Goal: Task Accomplishment & Management: Manage account settings

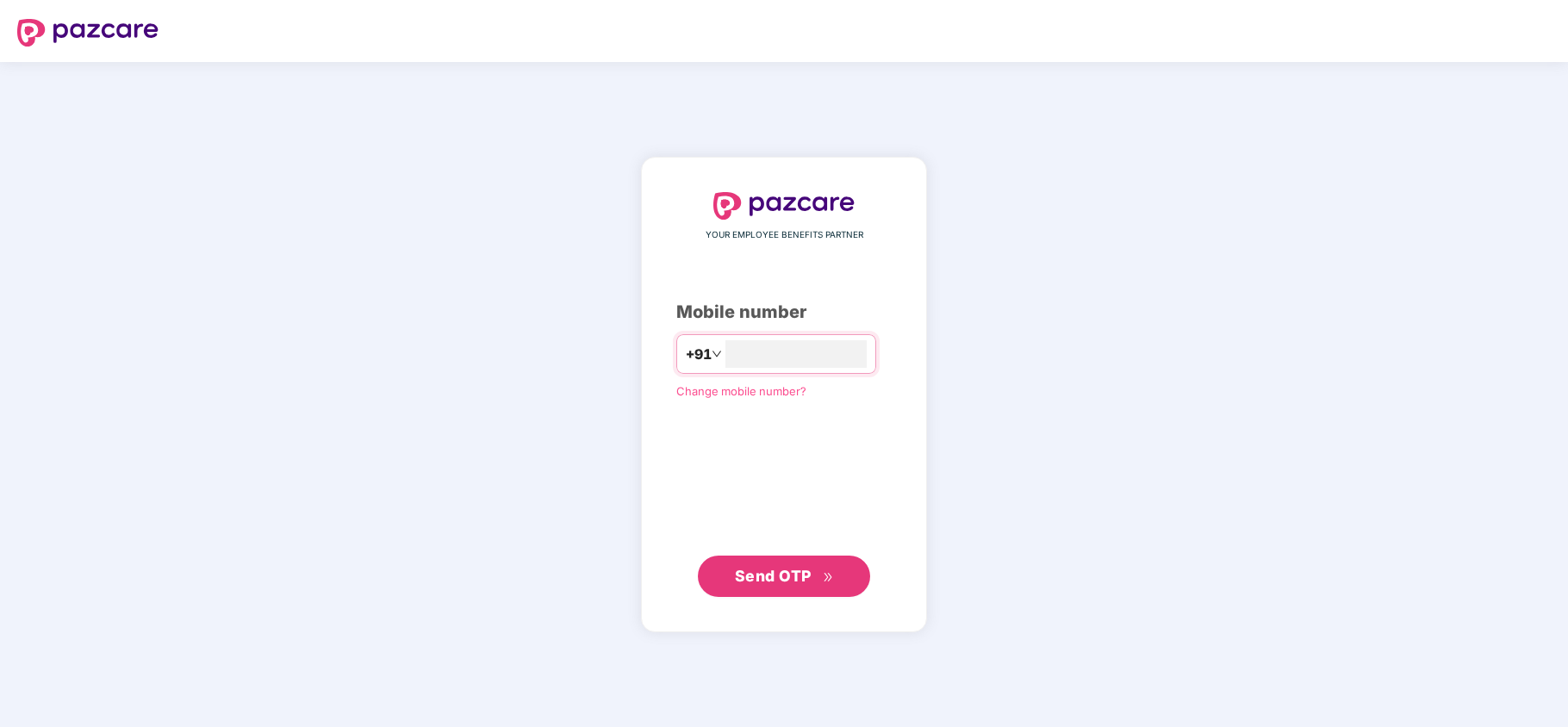
type input "**********"
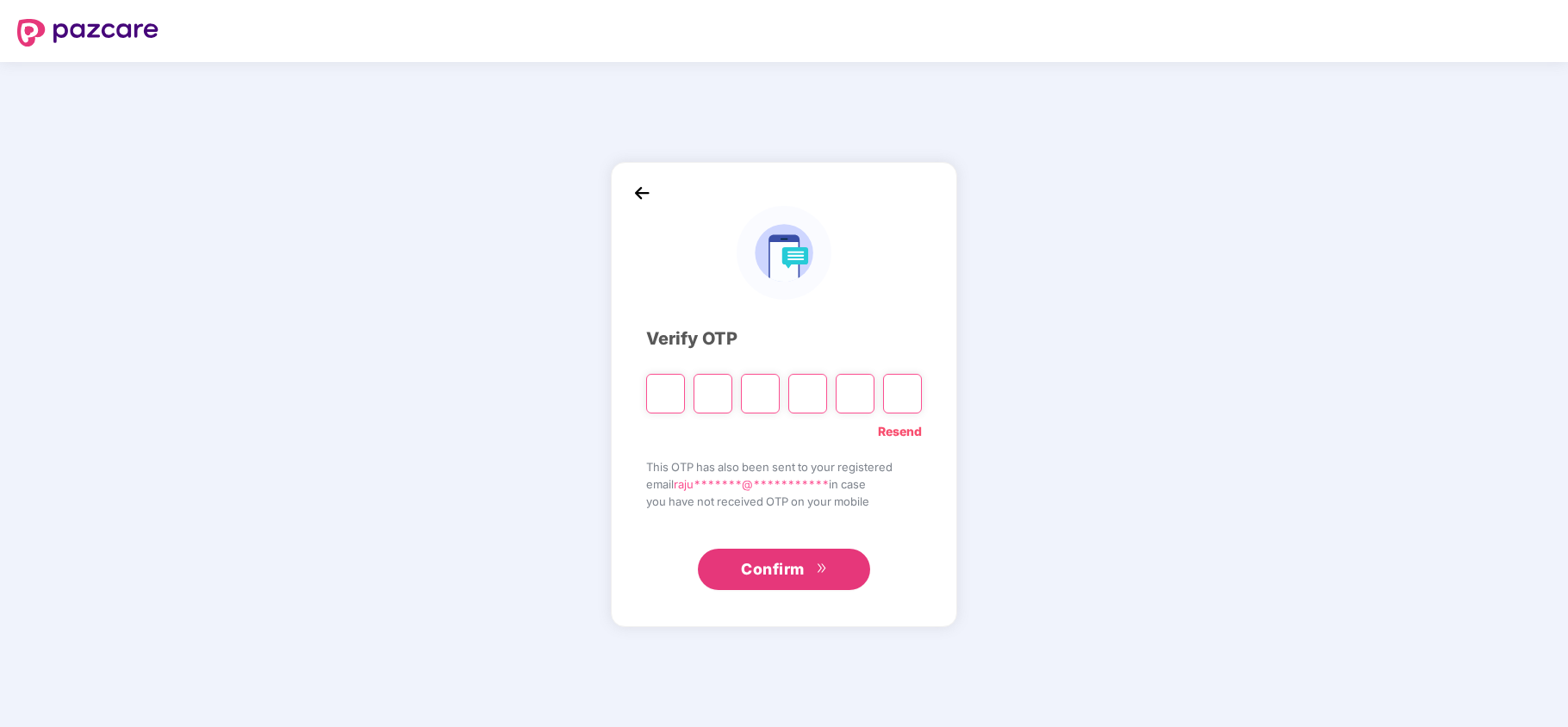
type input "*"
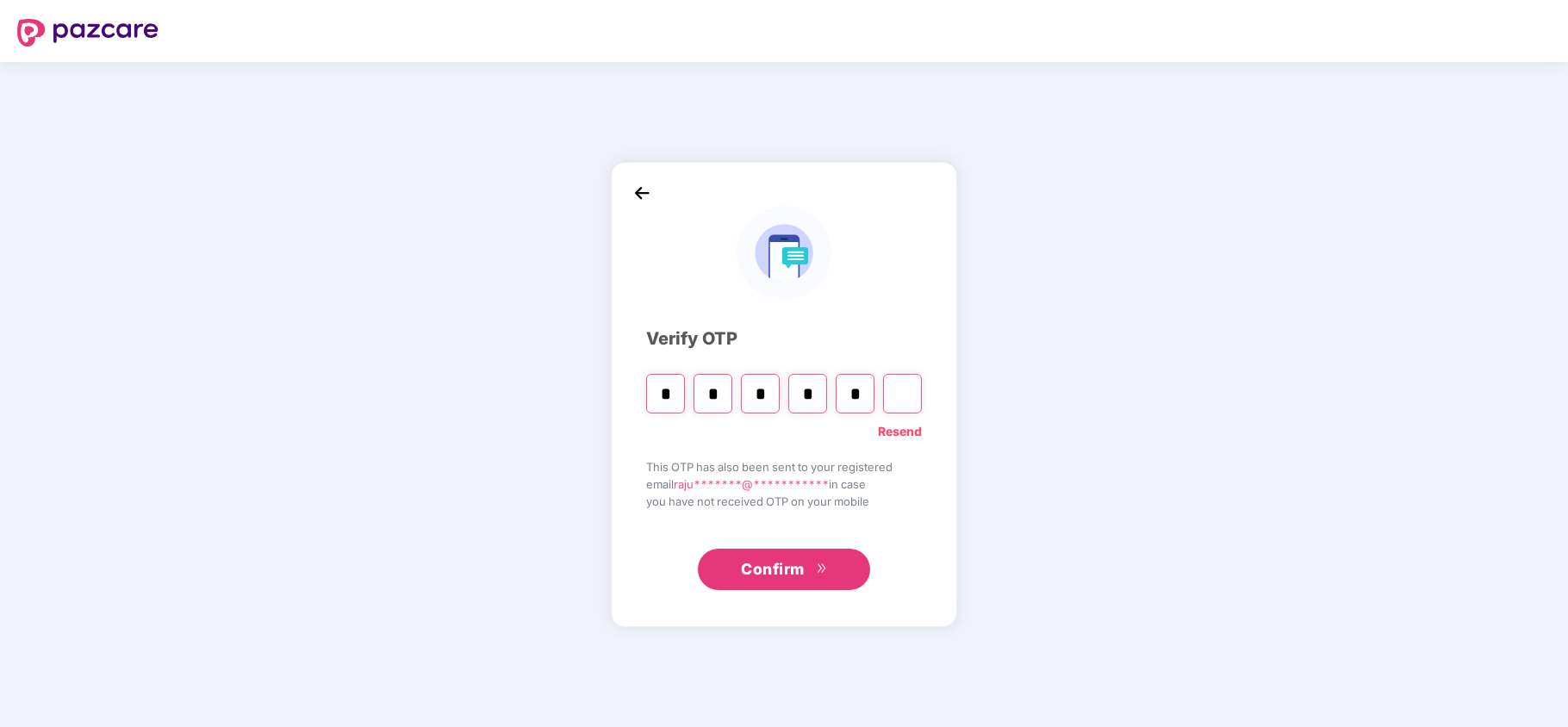
type input "*"
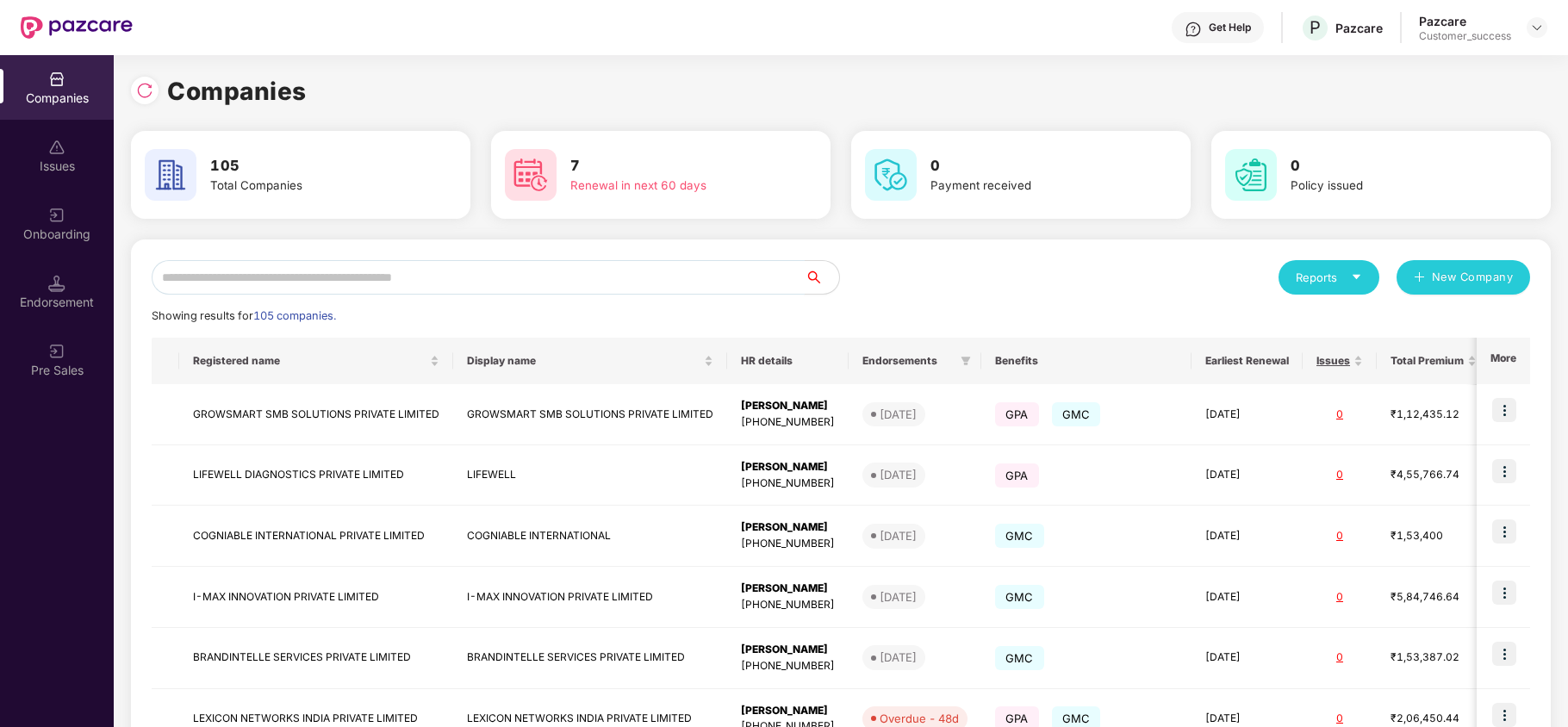
click at [546, 275] on input "text" at bounding box center [478, 277] width 653 height 34
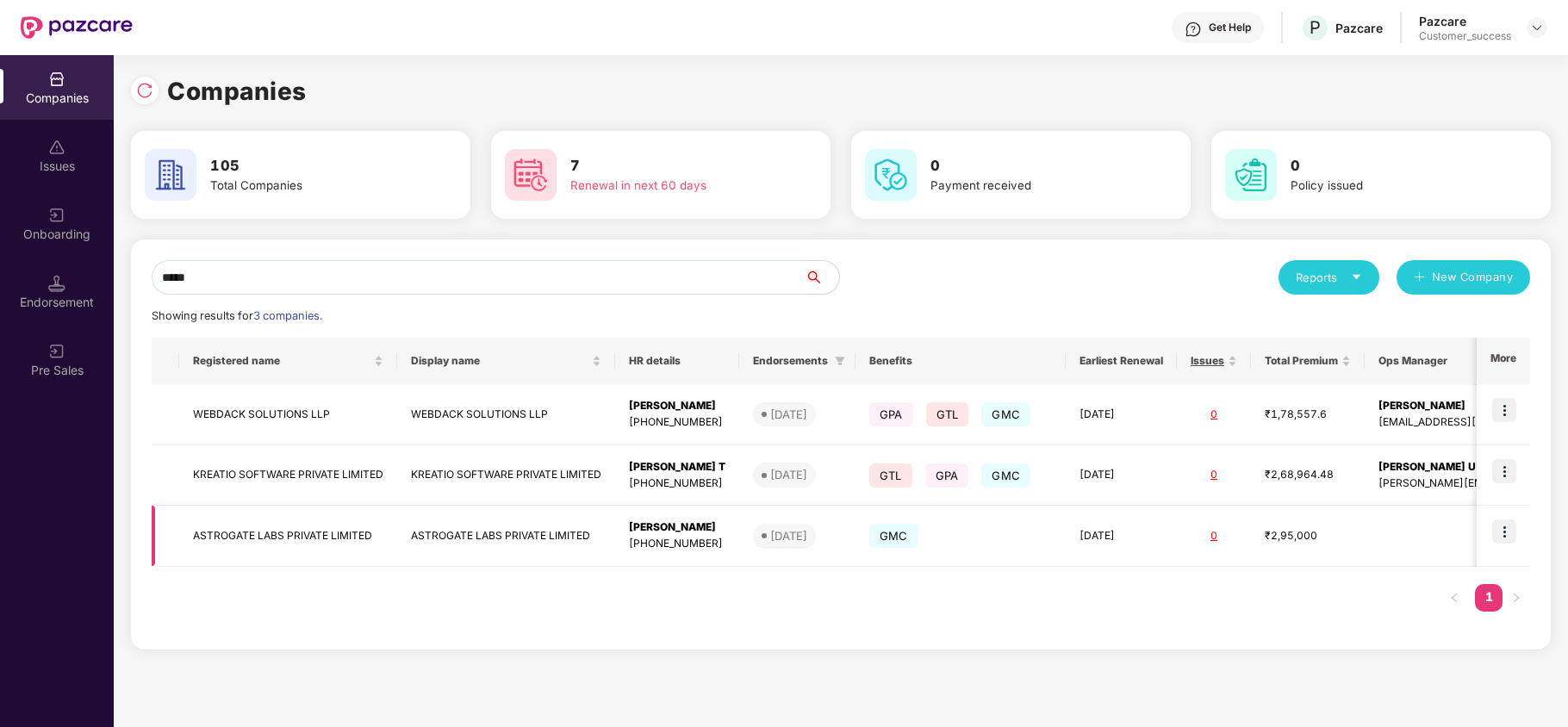
type input "*****"
click at [1513, 532] on img at bounding box center [1505, 531] width 24 height 24
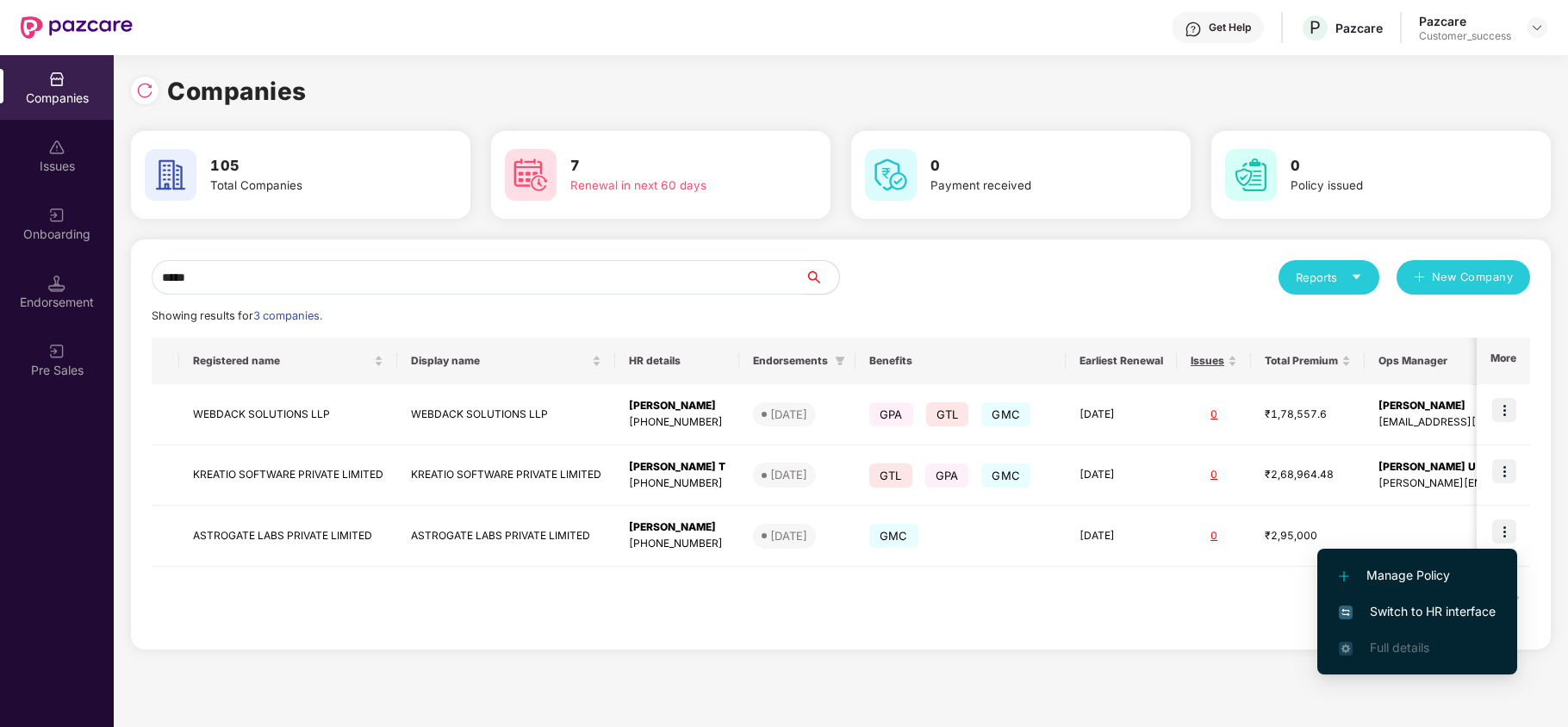
click at [1427, 608] on span "Switch to HR interface" at bounding box center [1417, 611] width 157 height 19
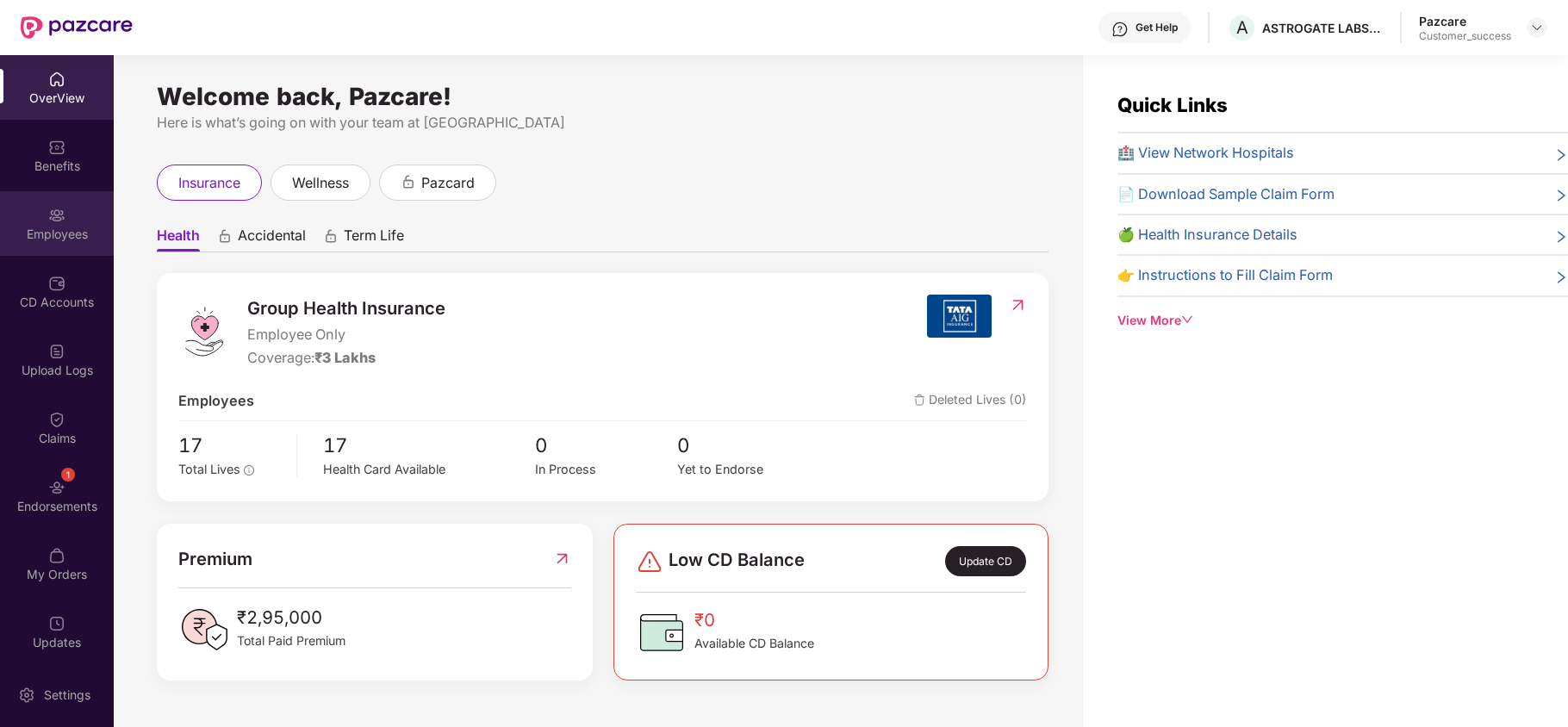
click at [64, 211] on div "Employees" at bounding box center [57, 223] width 114 height 65
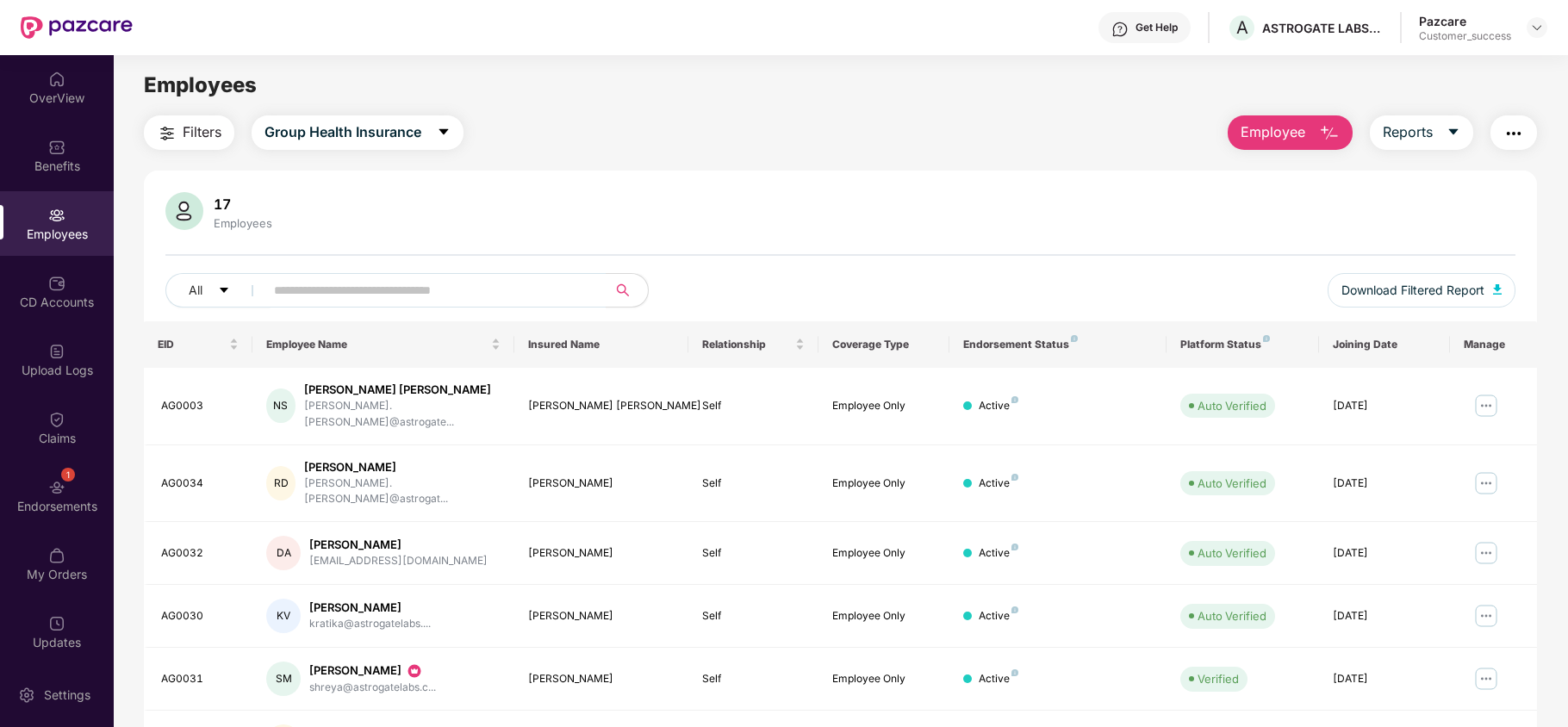
click at [1524, 142] on button "button" at bounding box center [1514, 132] width 46 height 34
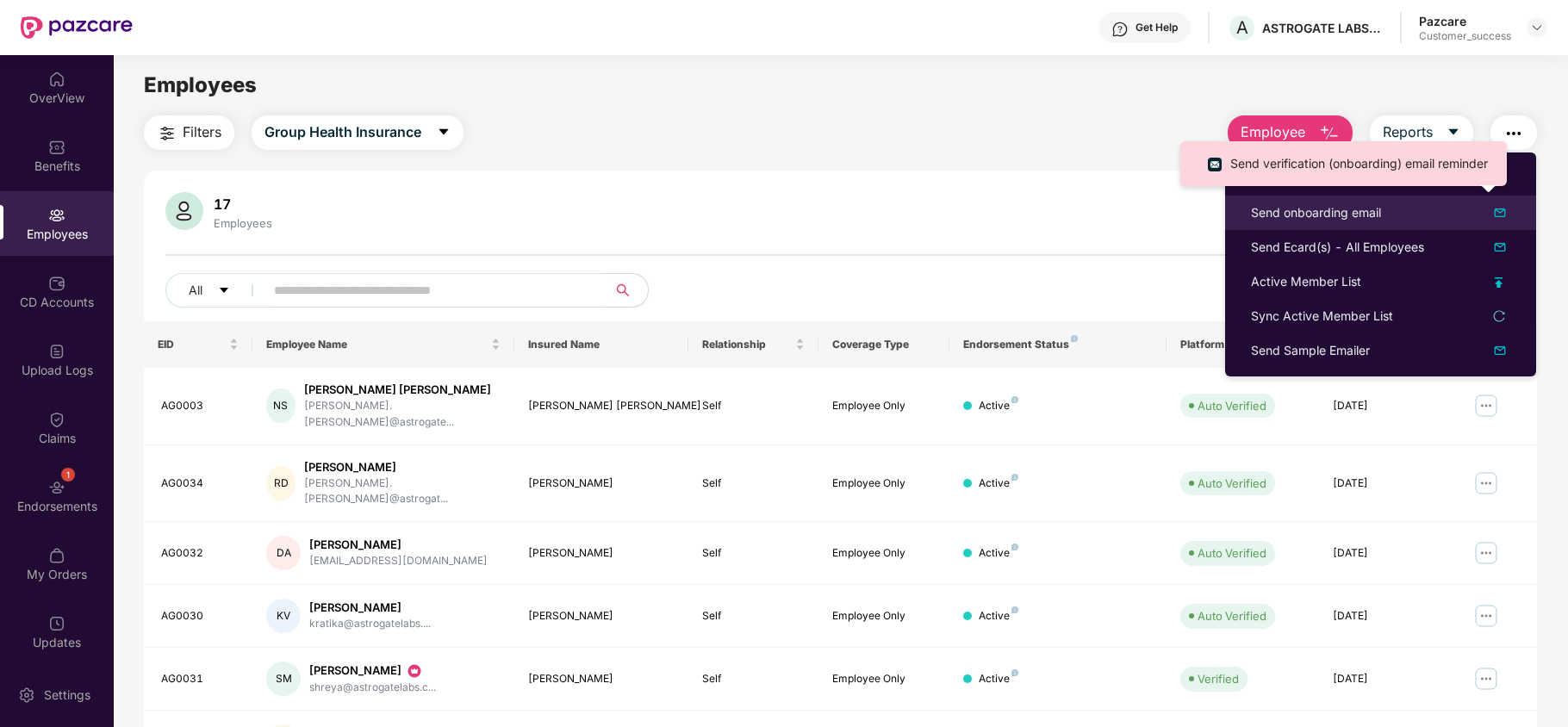
click at [1384, 207] on div "Send onboarding email" at bounding box center [1382, 212] width 260 height 20
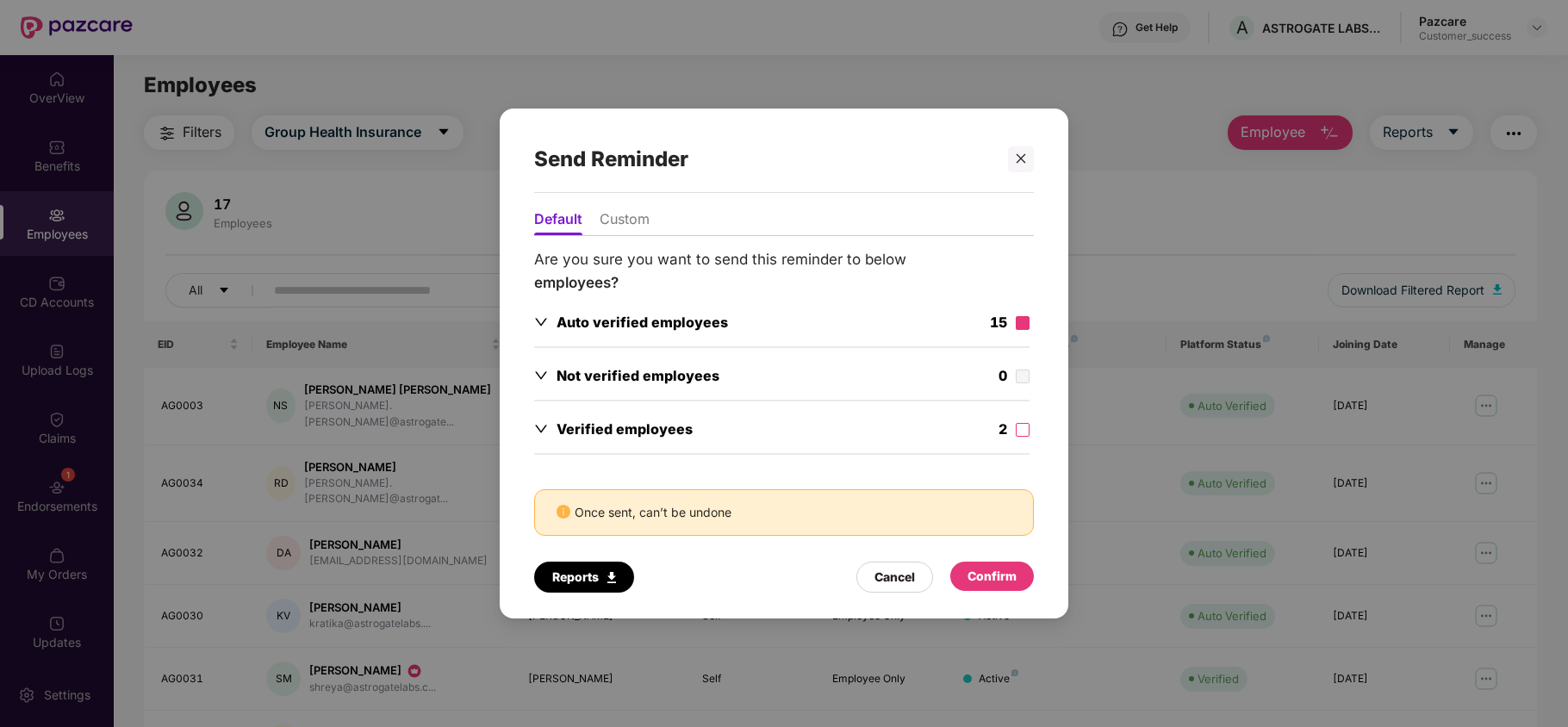
click at [1028, 321] on label at bounding box center [1022, 323] width 14 height 19
click at [1001, 577] on div "Confirm" at bounding box center [992, 576] width 49 height 19
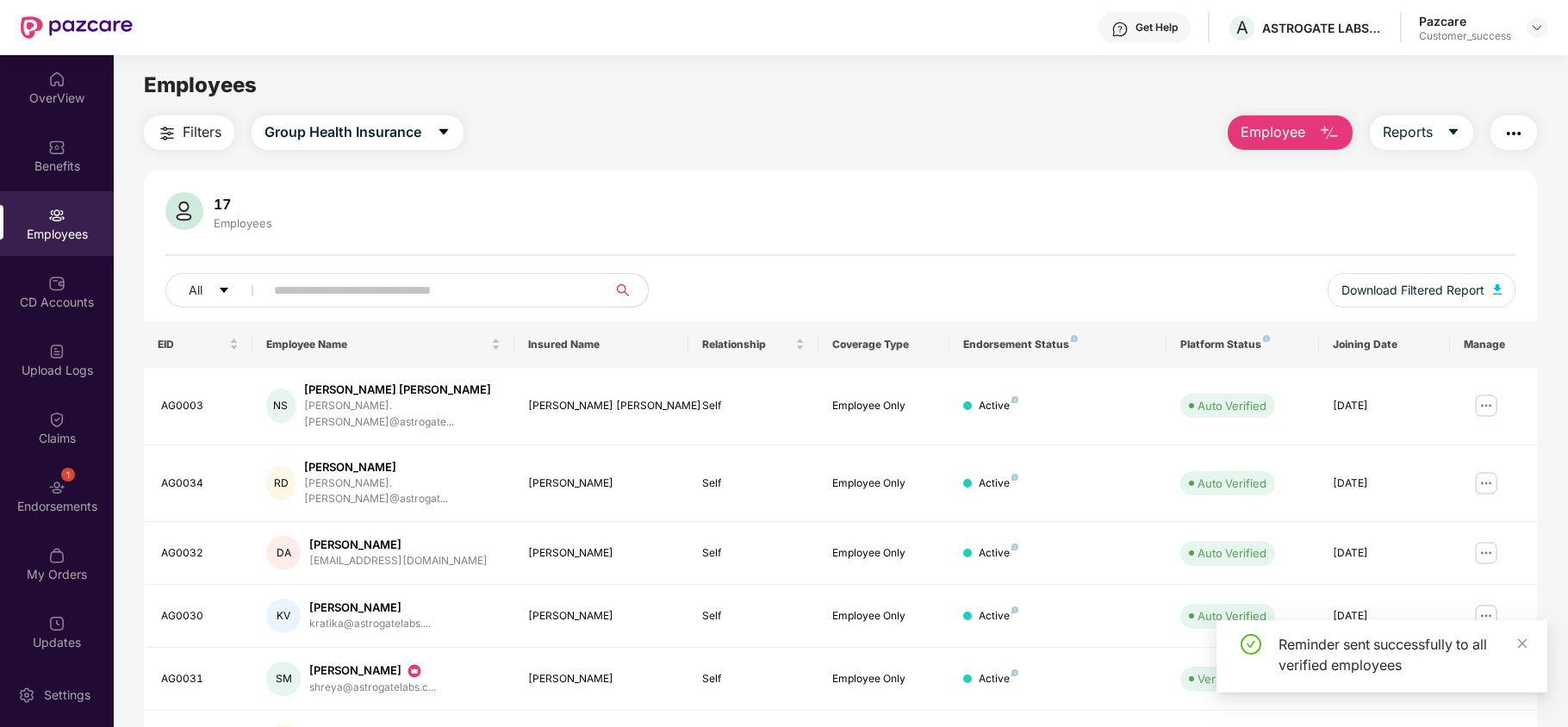
click at [1514, 136] on img "button" at bounding box center [1514, 134] width 20 height 20
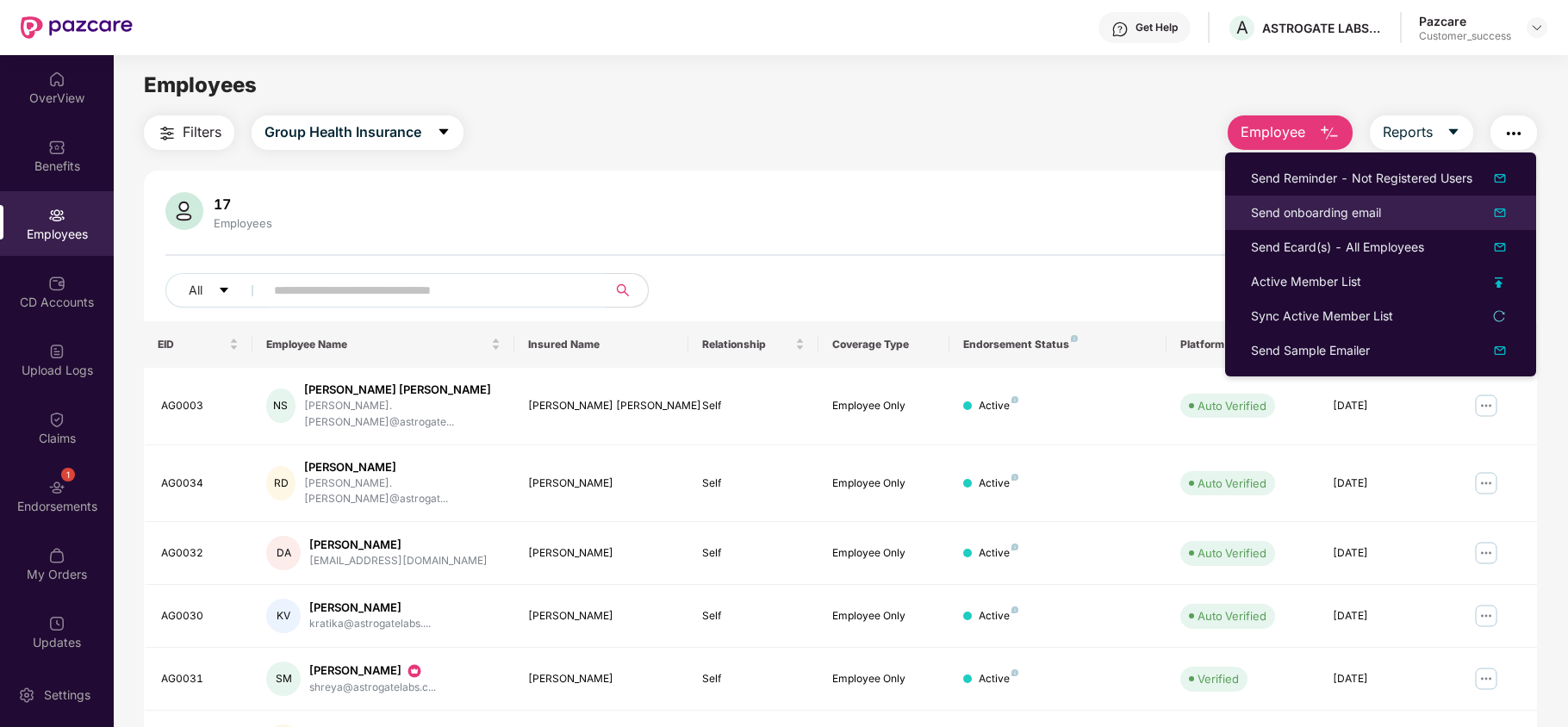
click at [1358, 200] on li "Send onboarding email" at bounding box center [1381, 212] width 311 height 34
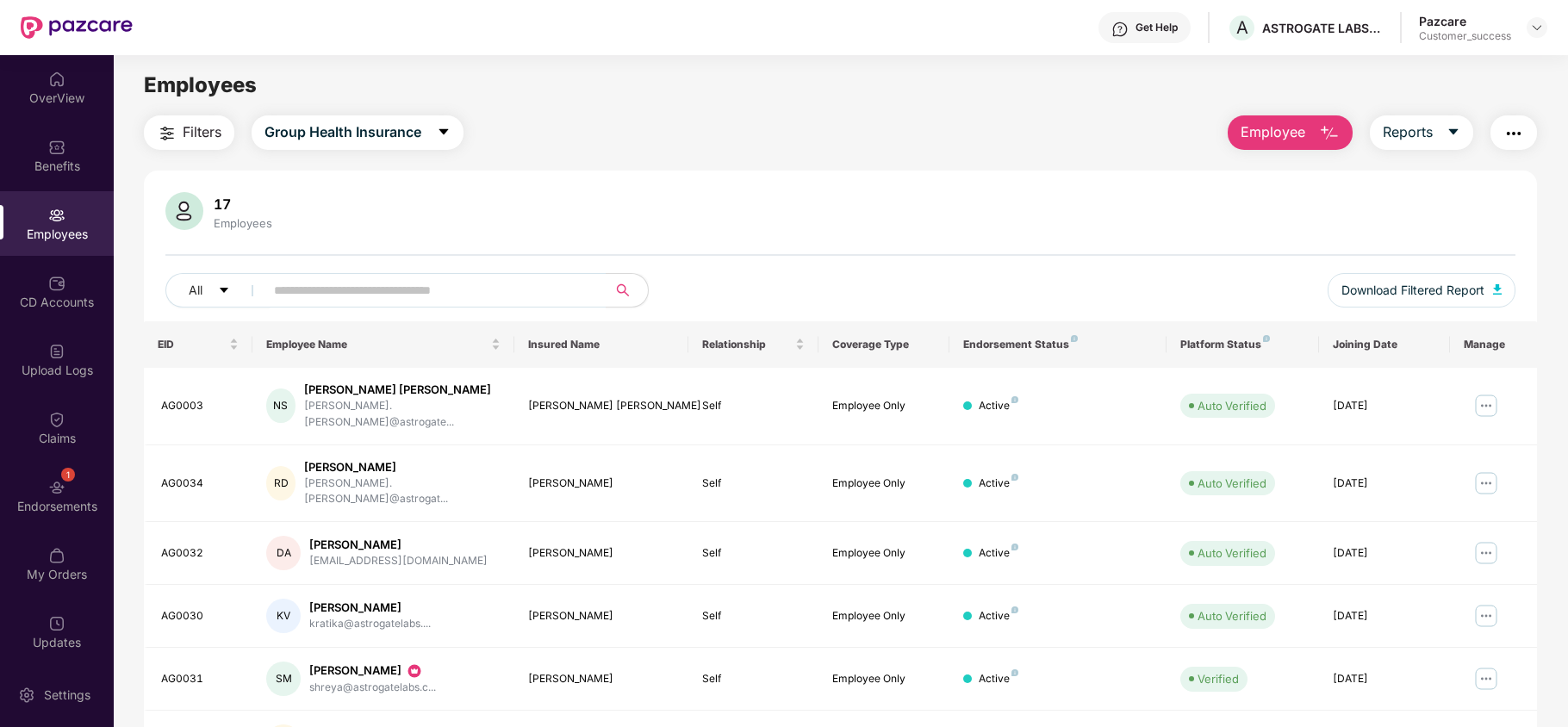
click at [1499, 146] on button "button" at bounding box center [1514, 132] width 46 height 34
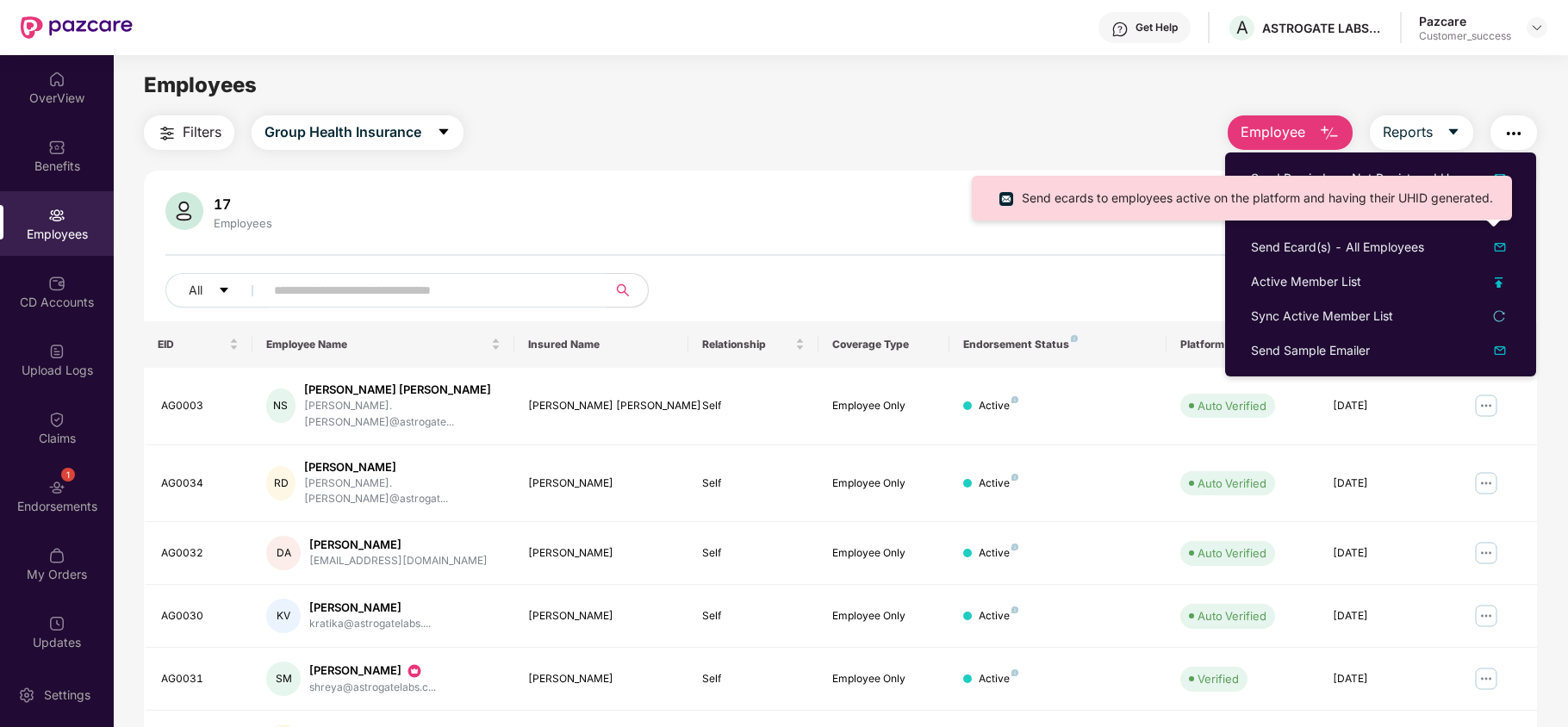
click at [1253, 222] on div "Send ecards to employees active on the platform and having their UHID generated." at bounding box center [1242, 204] width 540 height 57
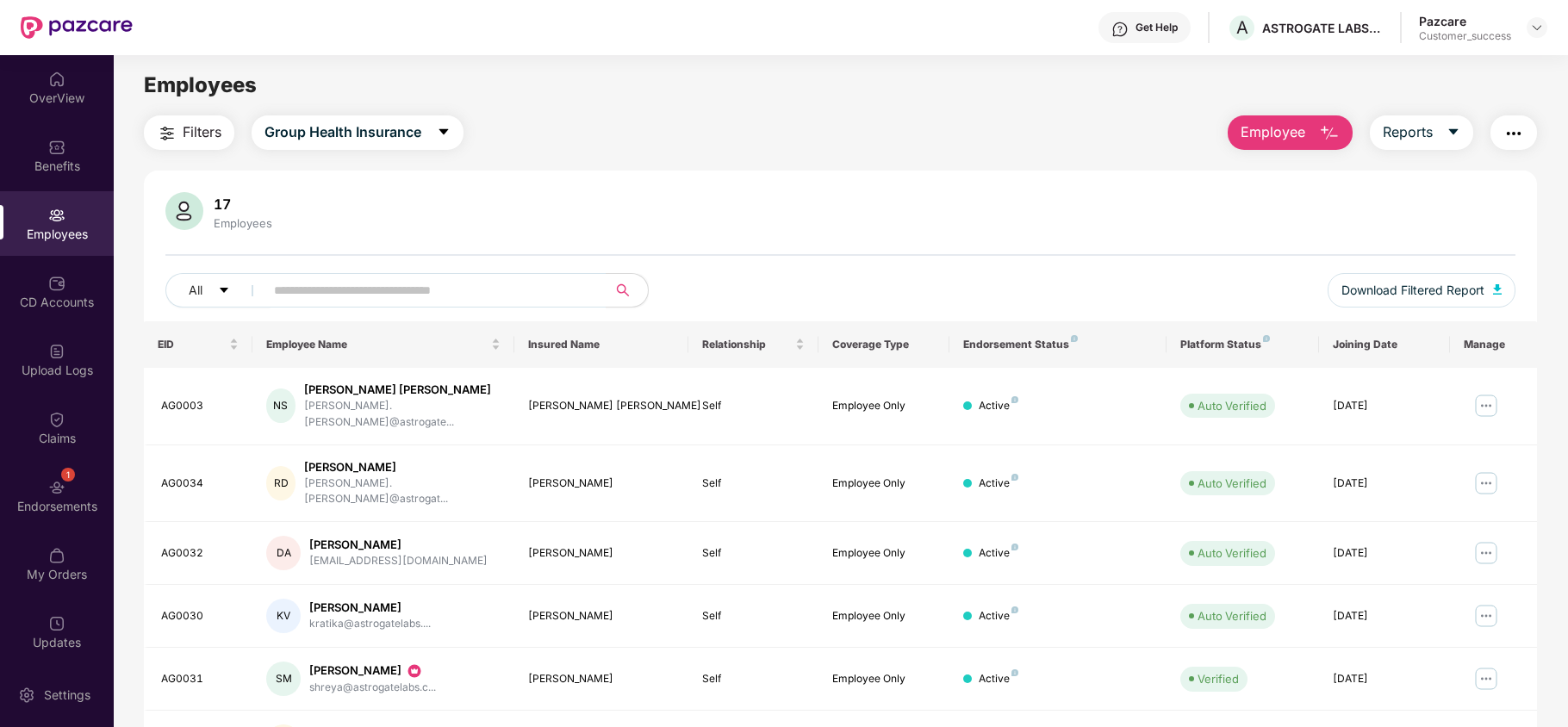
click at [1519, 131] on img "button" at bounding box center [1514, 134] width 20 height 20
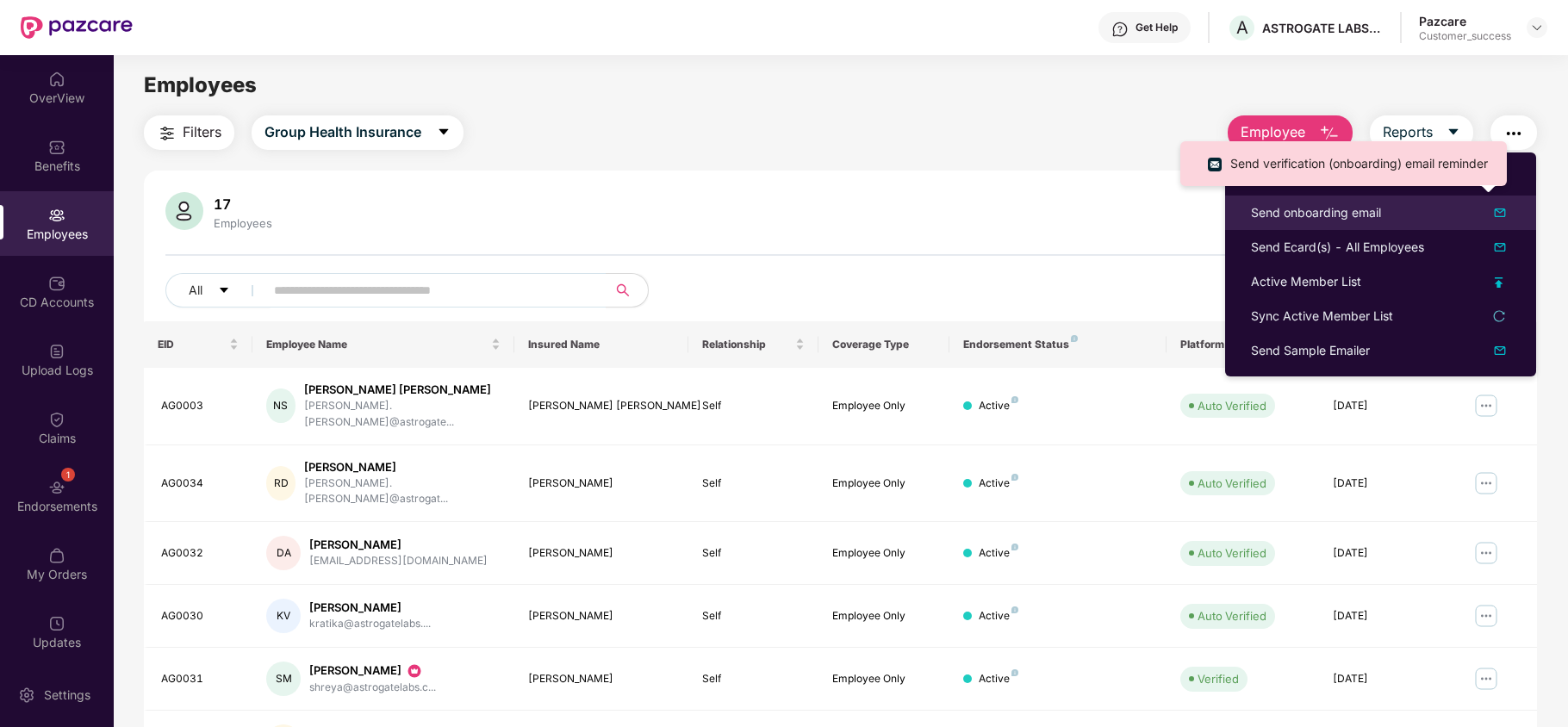
click at [1504, 223] on img at bounding box center [1500, 212] width 20 height 20
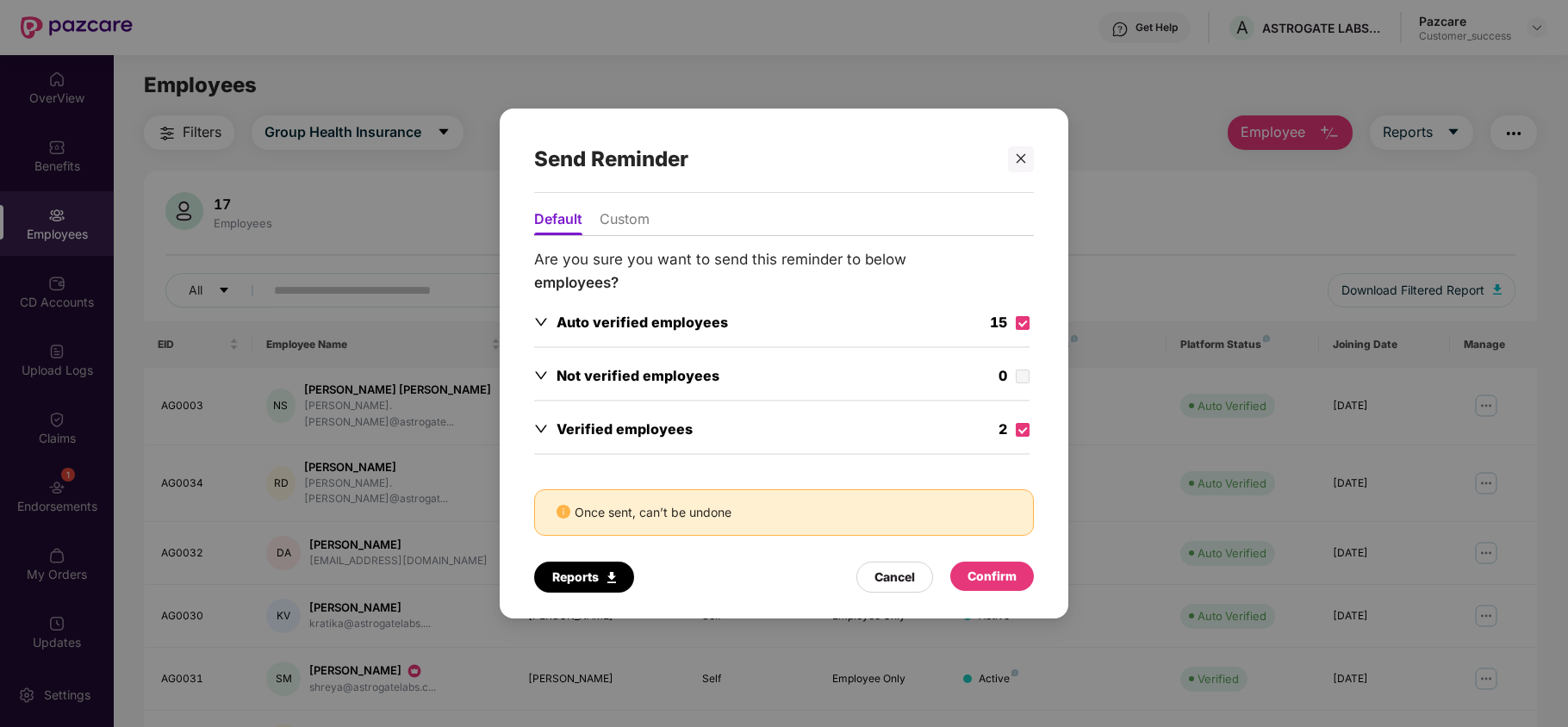
click at [984, 576] on div "Confirm" at bounding box center [992, 576] width 49 height 19
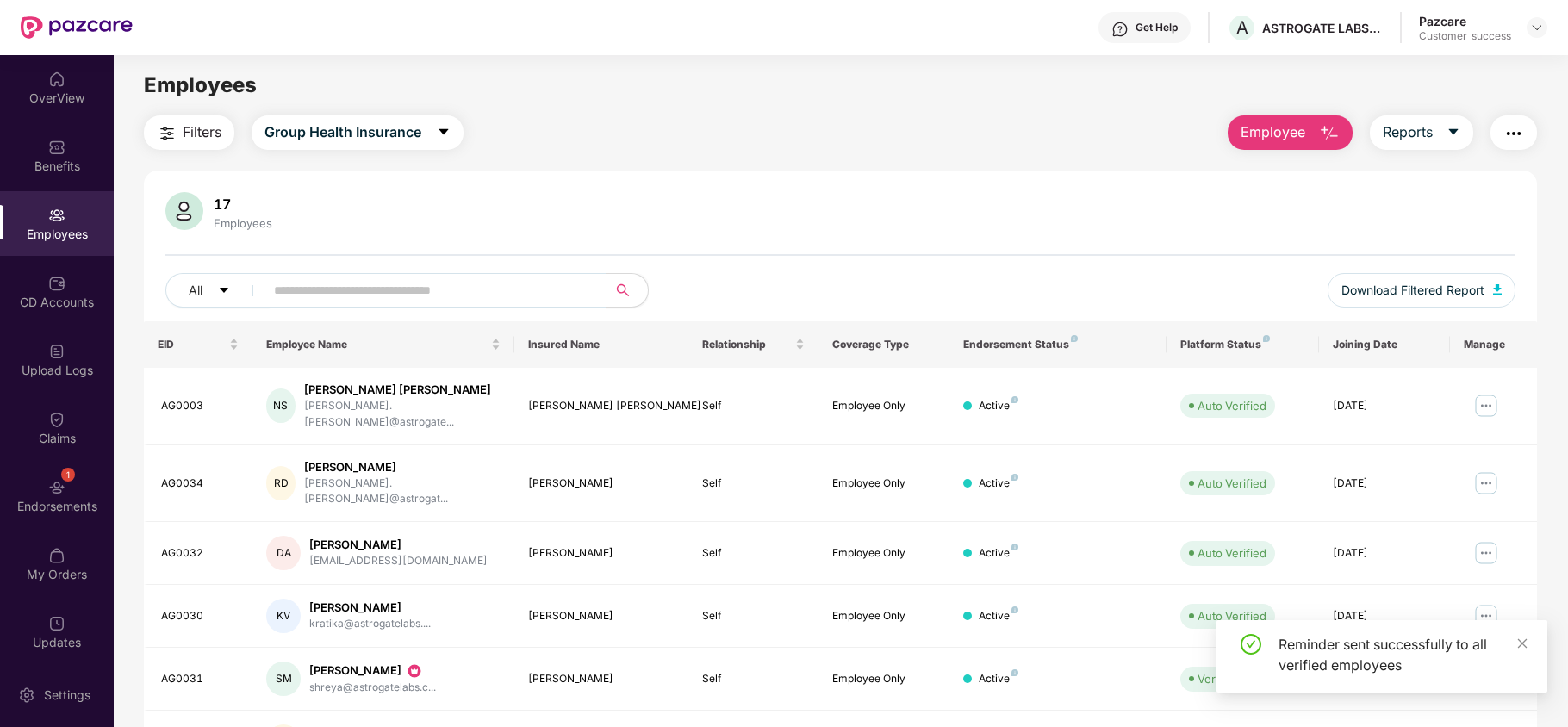
click at [1511, 146] on button "button" at bounding box center [1514, 132] width 46 height 34
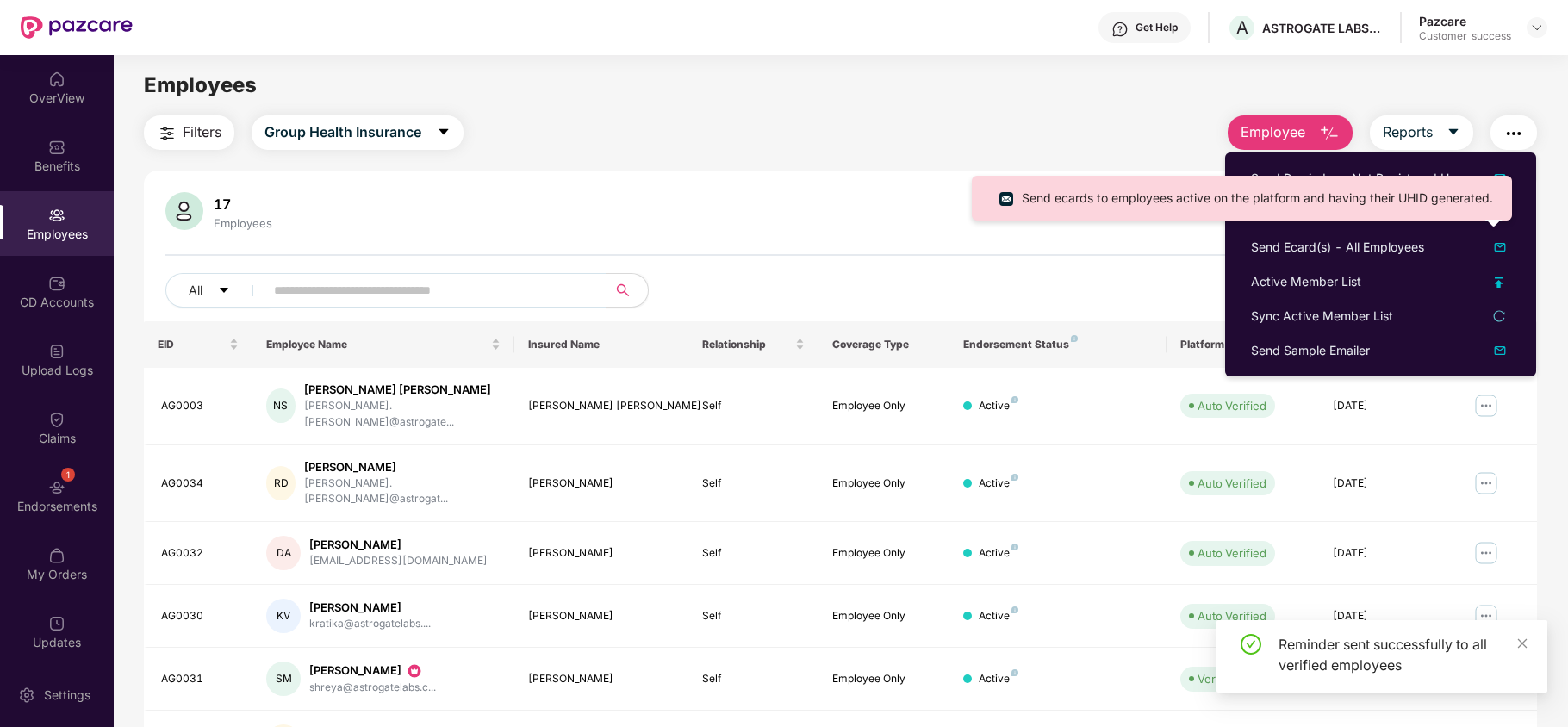
click at [1407, 213] on ul "Send ecards to employees active on the platform and having their UHID generated." at bounding box center [1242, 198] width 540 height 45
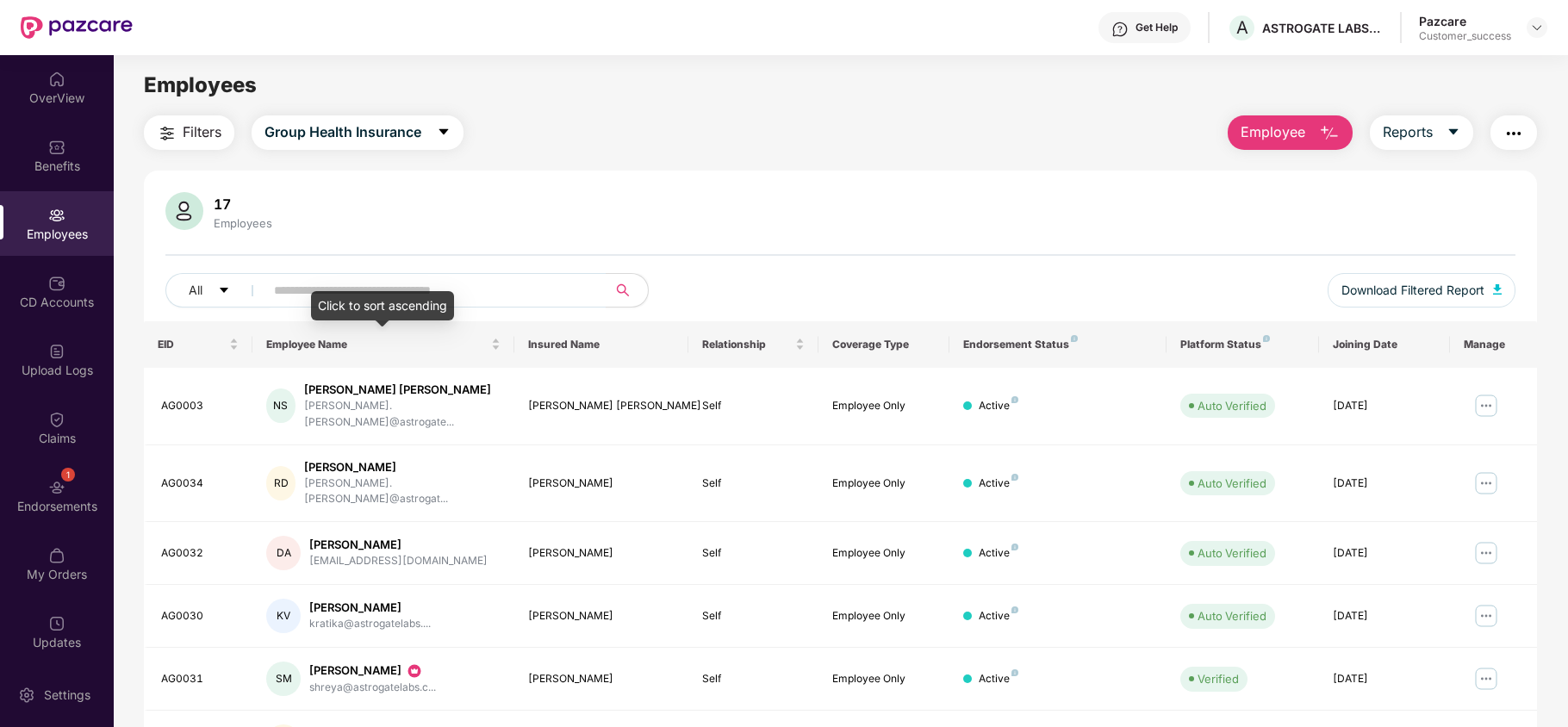
click at [321, 297] on div "Click to sort ascending" at bounding box center [382, 306] width 143 height 30
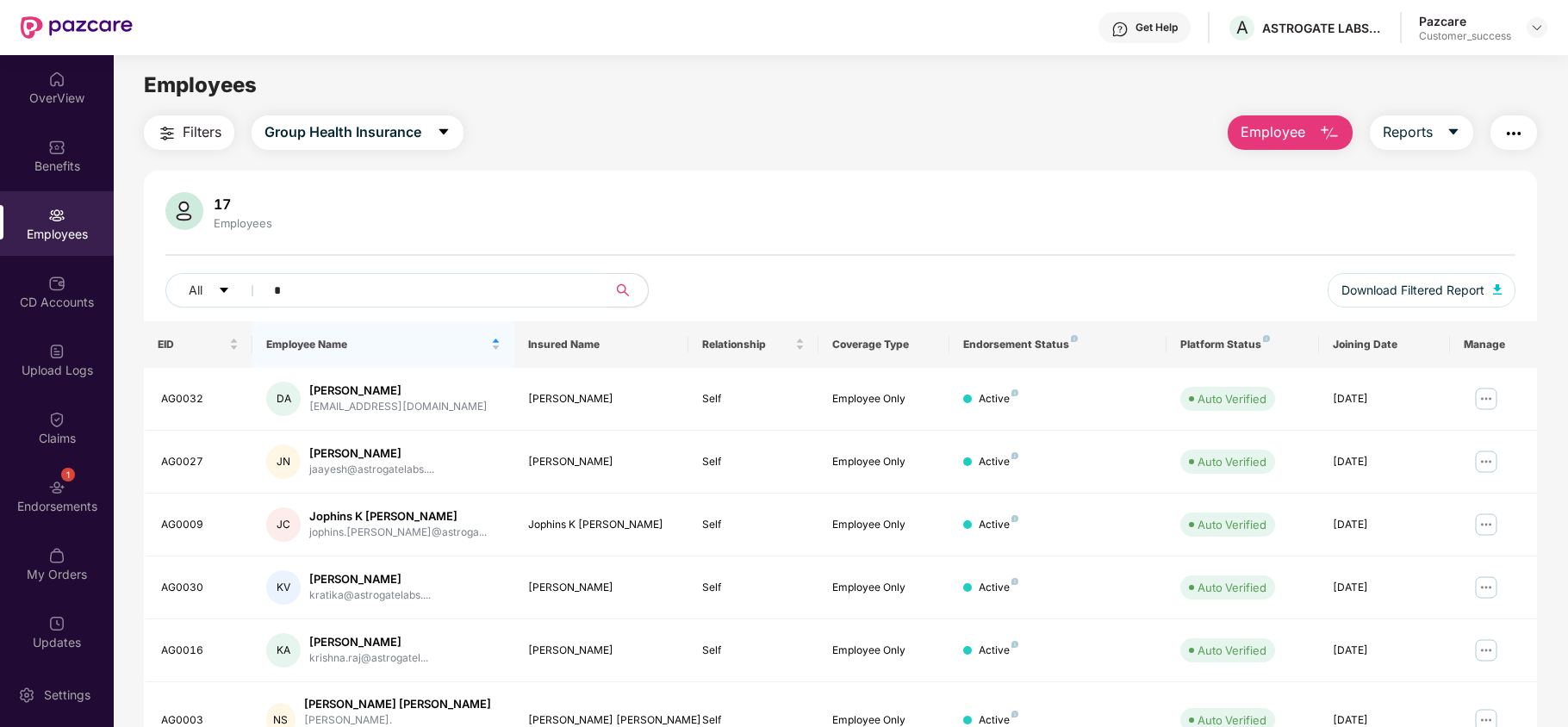
click at [285, 293] on input "*" at bounding box center [428, 290] width 309 height 26
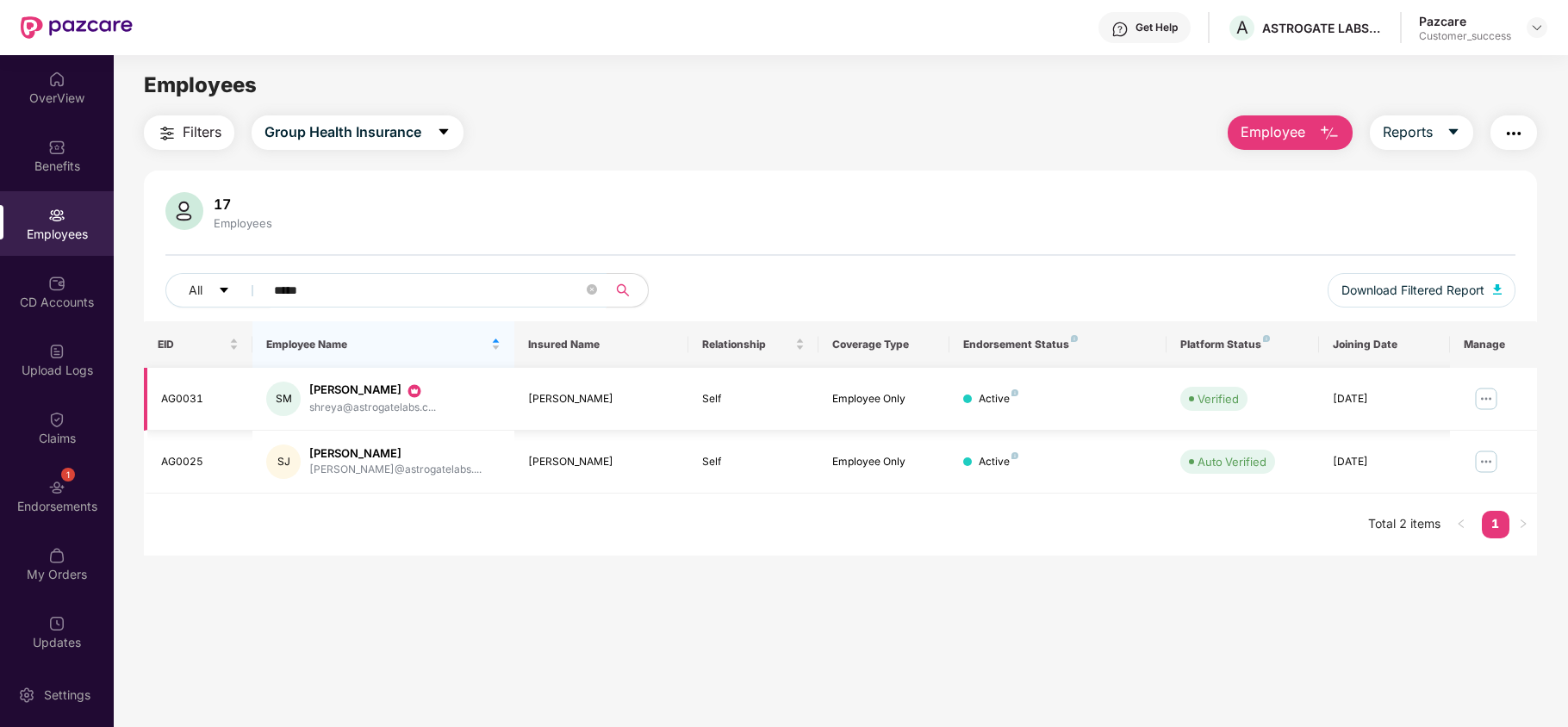
type input "*****"
click at [1484, 400] on img at bounding box center [1486, 399] width 28 height 28
click at [900, 290] on div "All *****" at bounding box center [559, 289] width 788 height 34
click at [1531, 30] on img at bounding box center [1537, 27] width 14 height 14
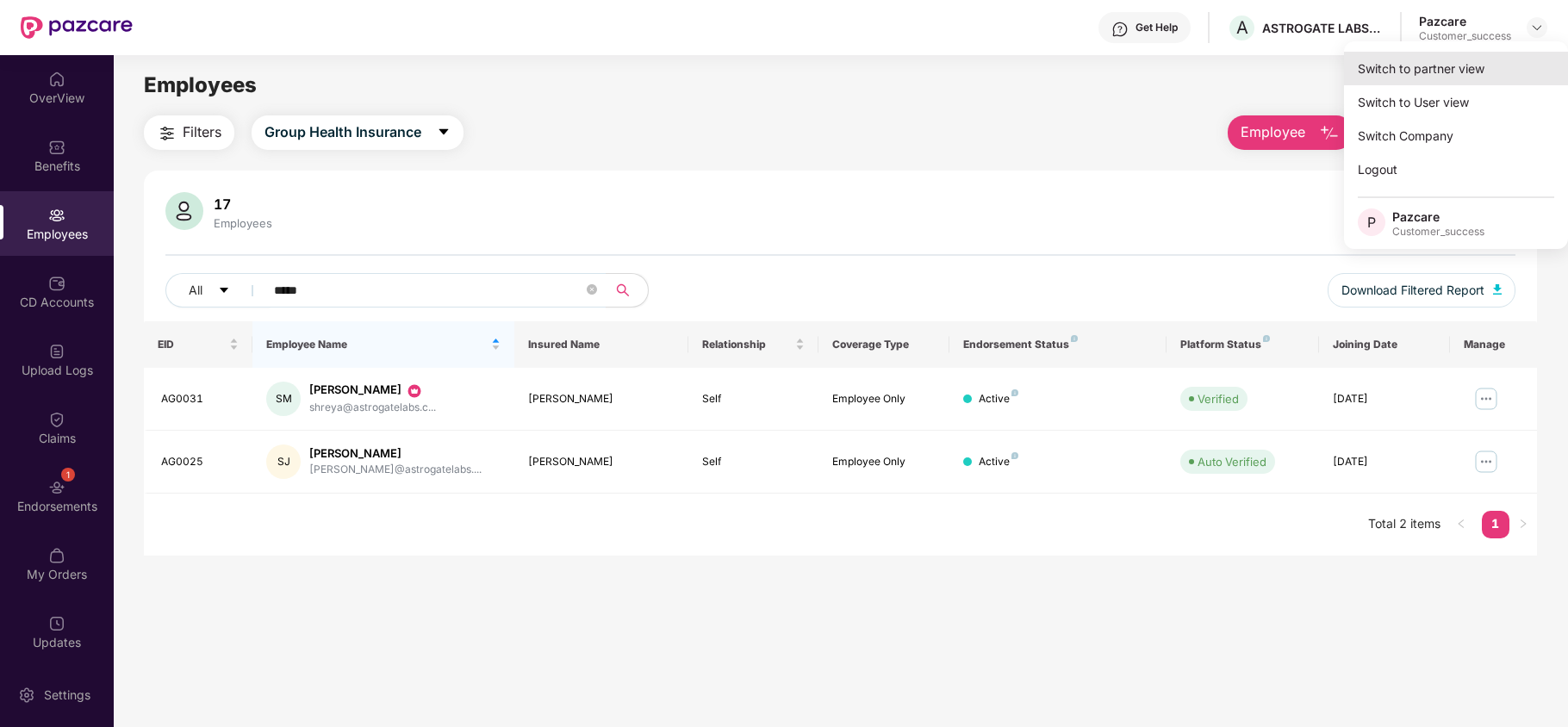
click at [1434, 55] on div "Switch to partner view" at bounding box center [1456, 69] width 224 height 33
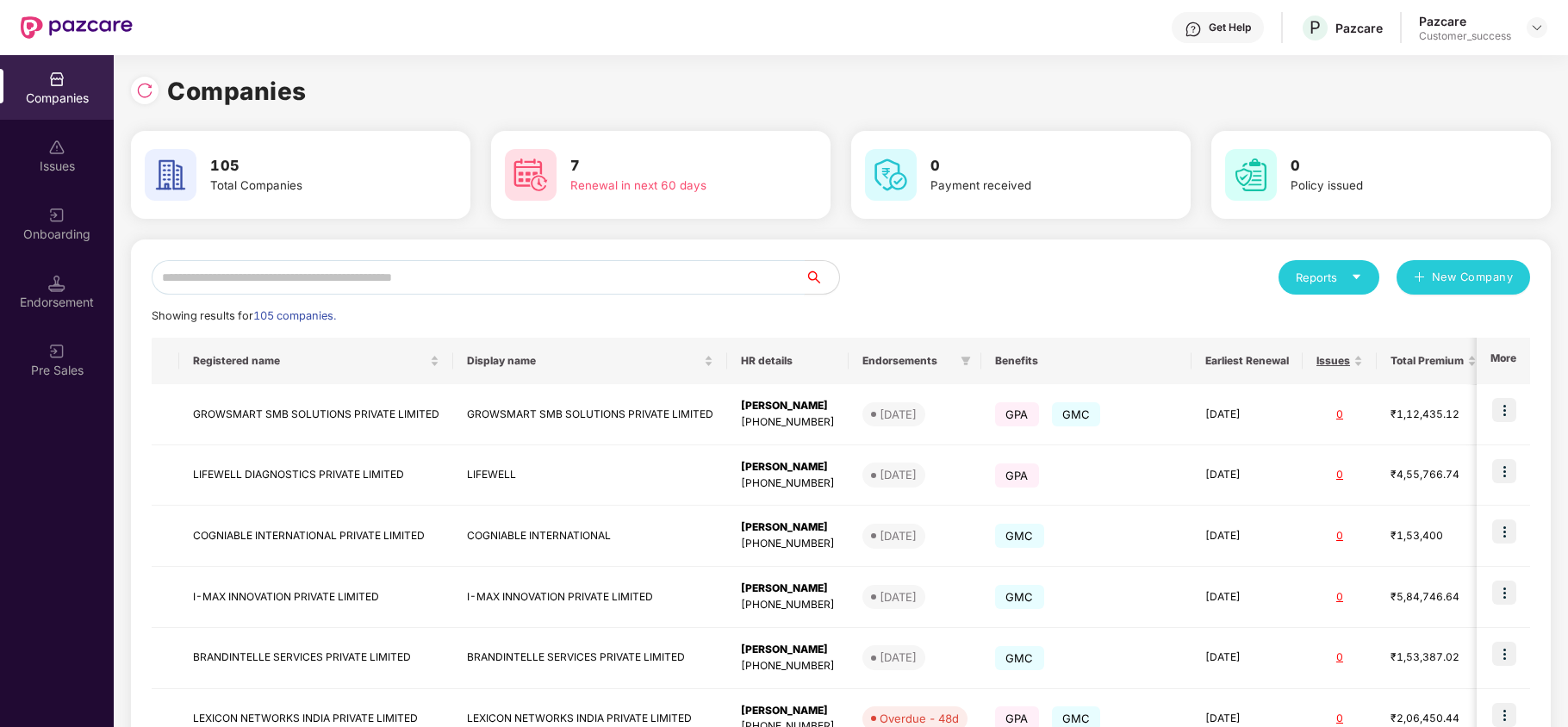
click at [576, 265] on input "text" at bounding box center [478, 277] width 653 height 34
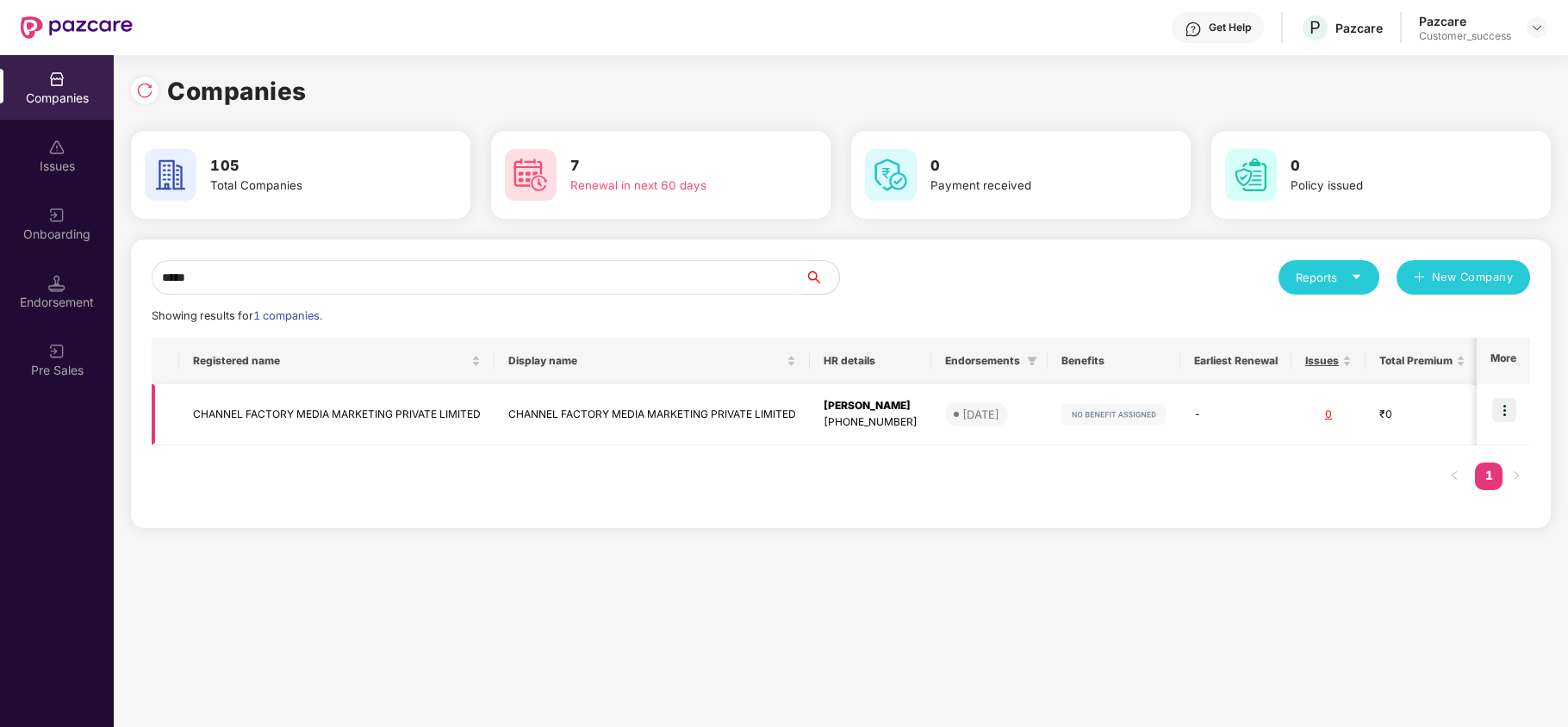
type input "*****"
click at [1505, 417] on img at bounding box center [1505, 410] width 24 height 24
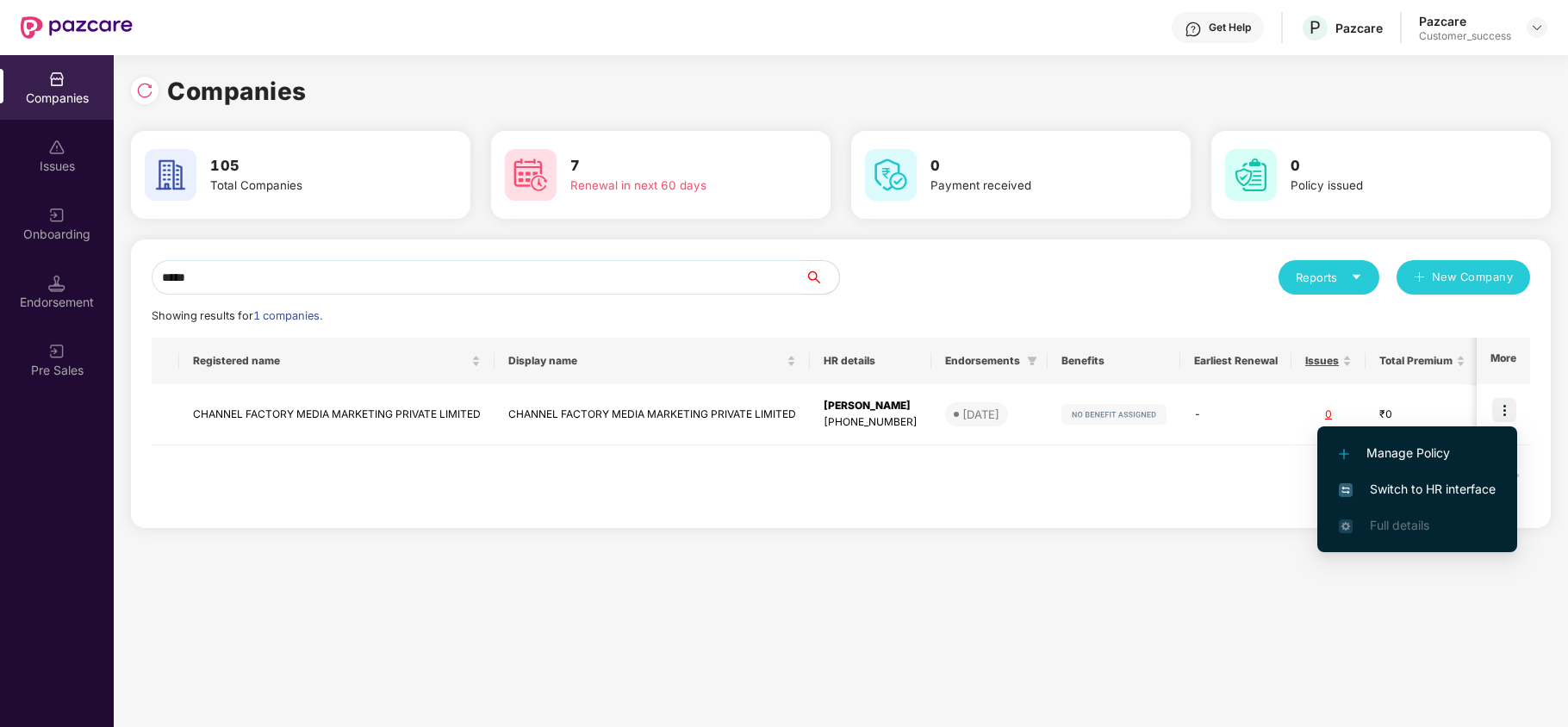
click at [1484, 483] on span "Switch to HR interface" at bounding box center [1417, 489] width 157 height 19
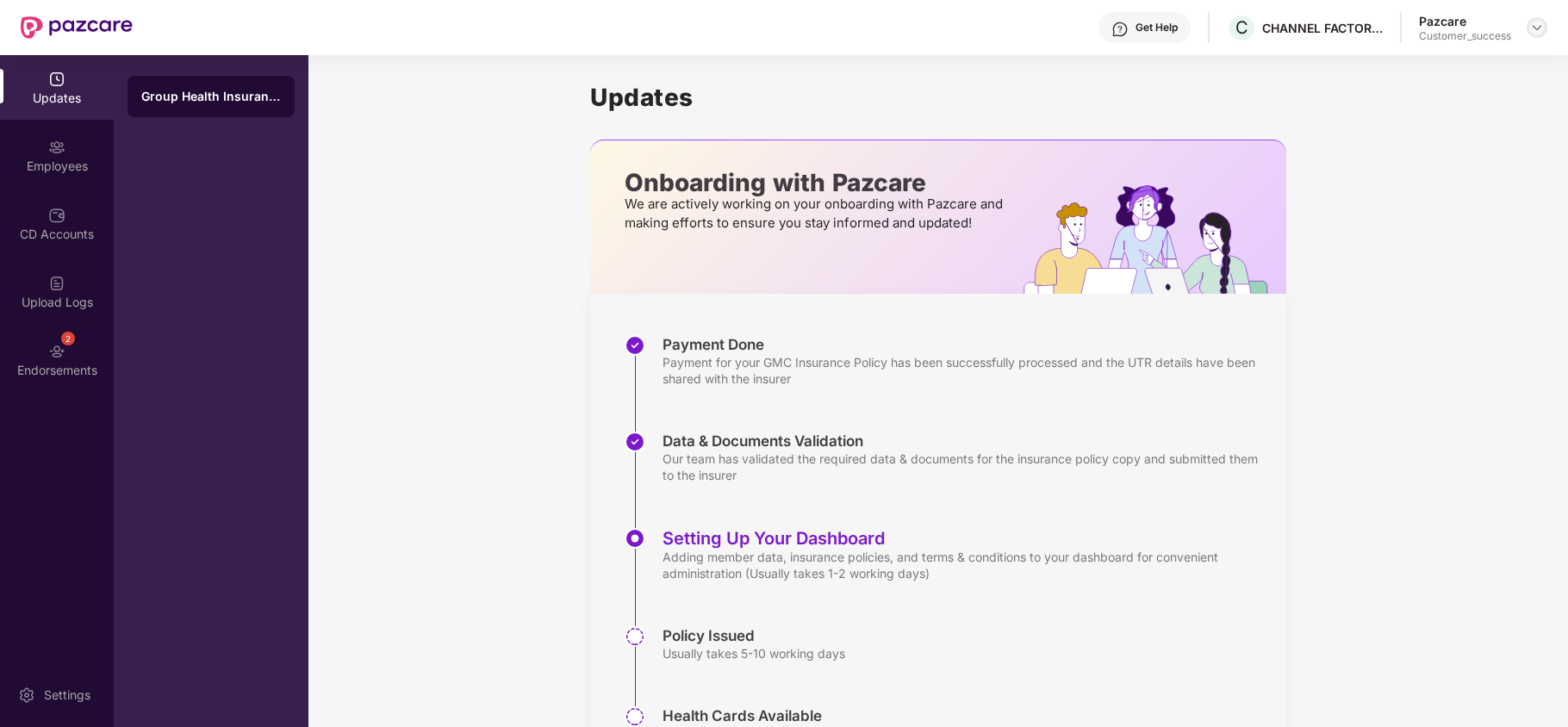
click at [1541, 29] on img at bounding box center [1537, 27] width 14 height 14
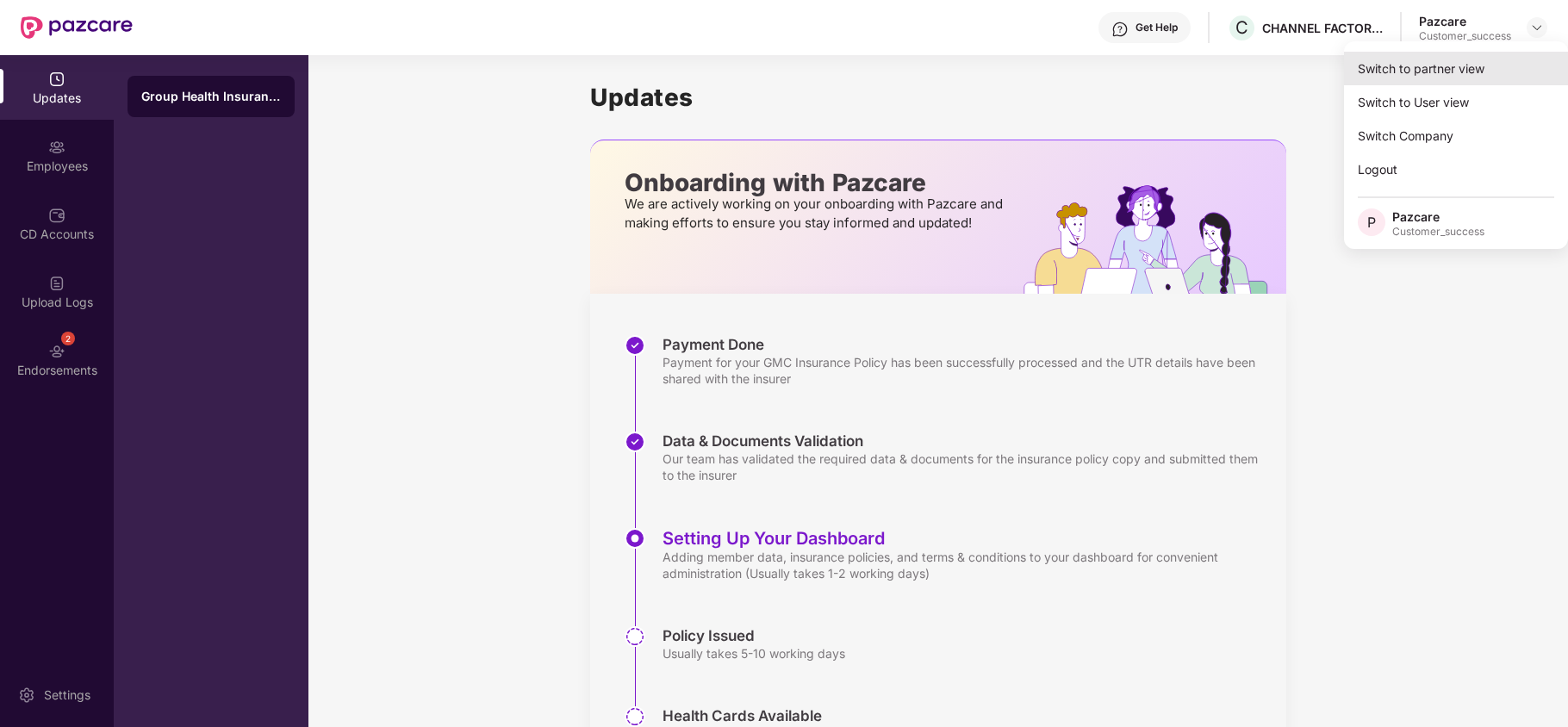
click at [1484, 52] on div "Switch to partner view" at bounding box center [1456, 69] width 224 height 33
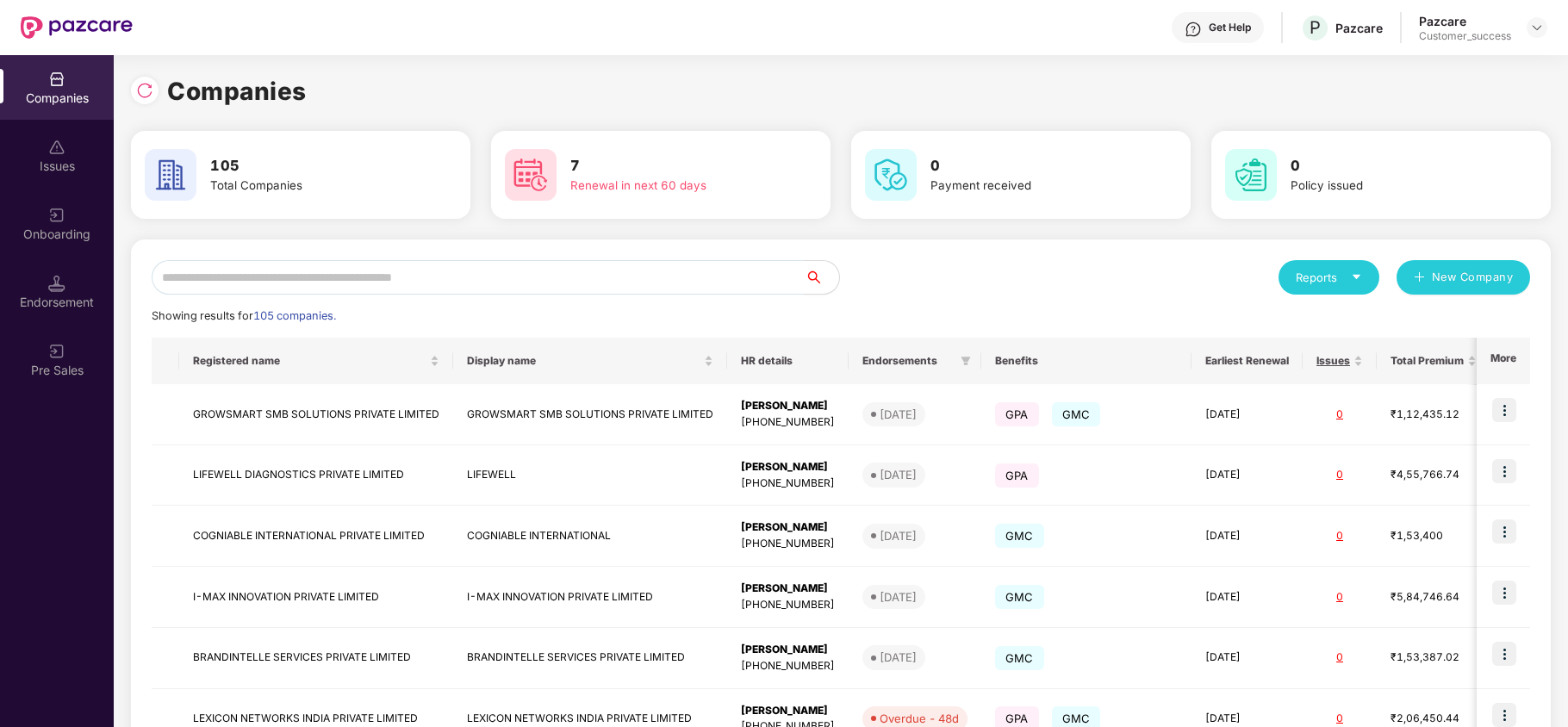
click at [493, 284] on input "text" at bounding box center [478, 277] width 653 height 34
type input "*"
